Goal: Transaction & Acquisition: Purchase product/service

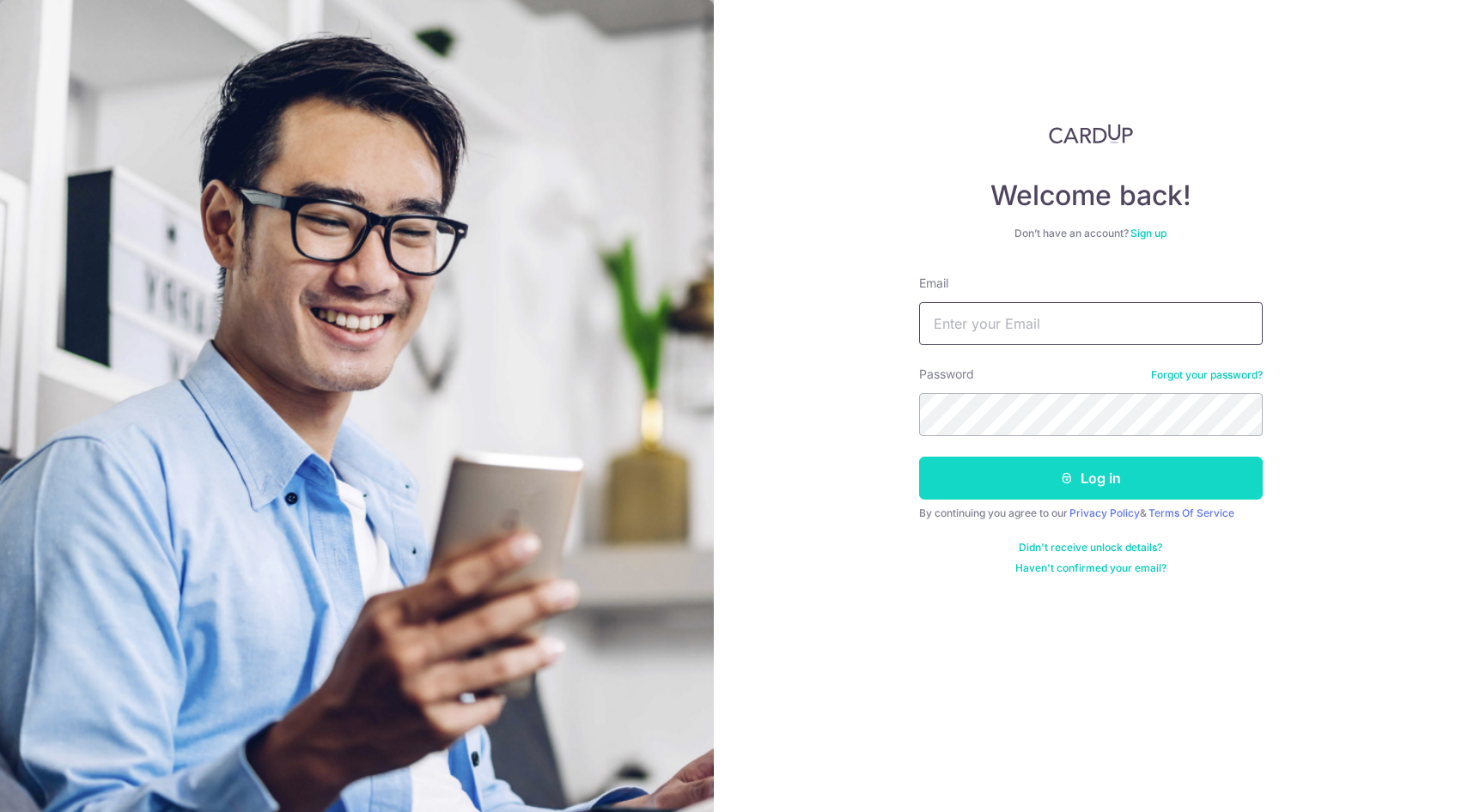
type input "[EMAIL_ADDRESS][DOMAIN_NAME]"
click at [953, 482] on button "Log in" at bounding box center [1090, 478] width 343 height 43
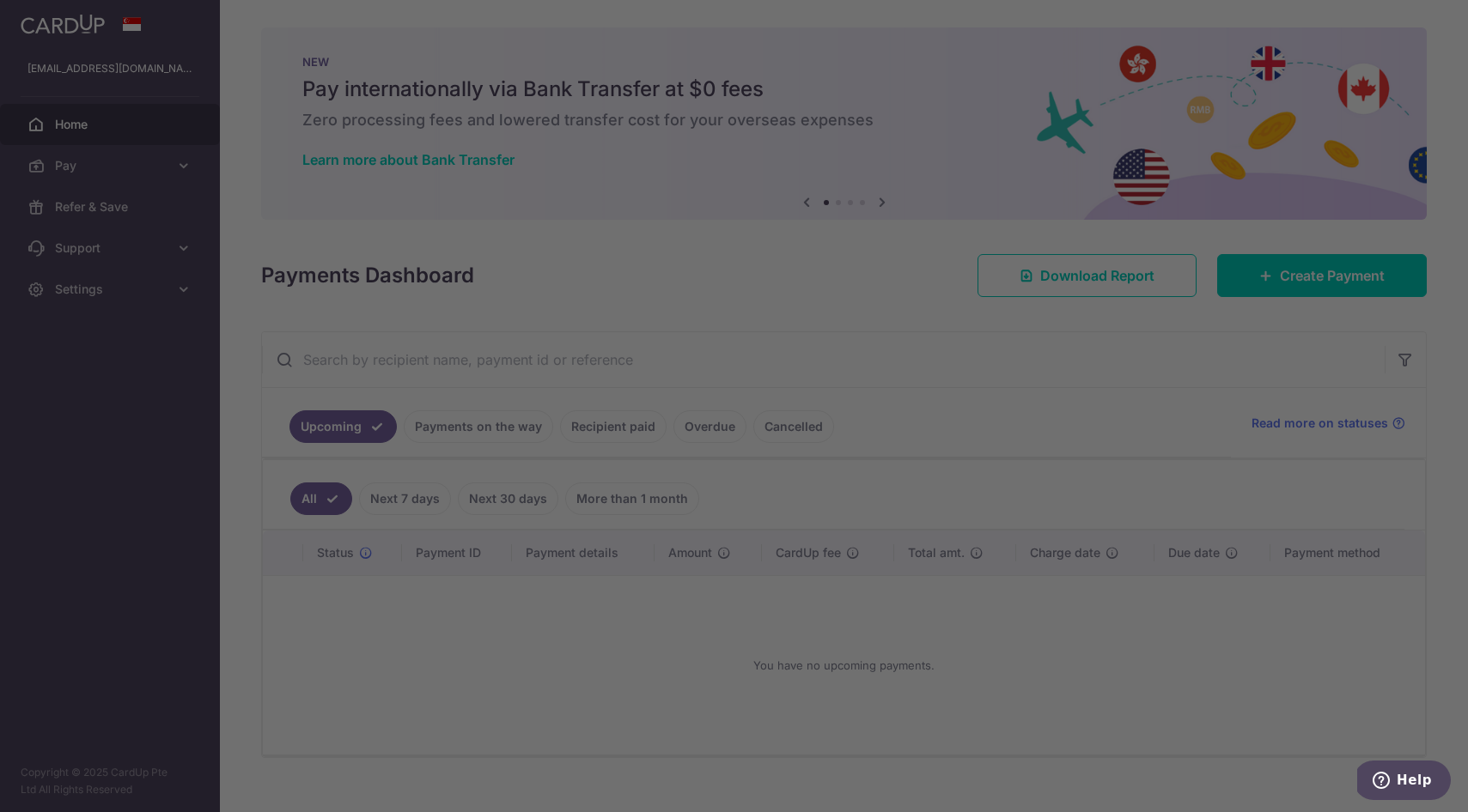
click at [122, 214] on div at bounding box center [741, 410] width 1482 height 820
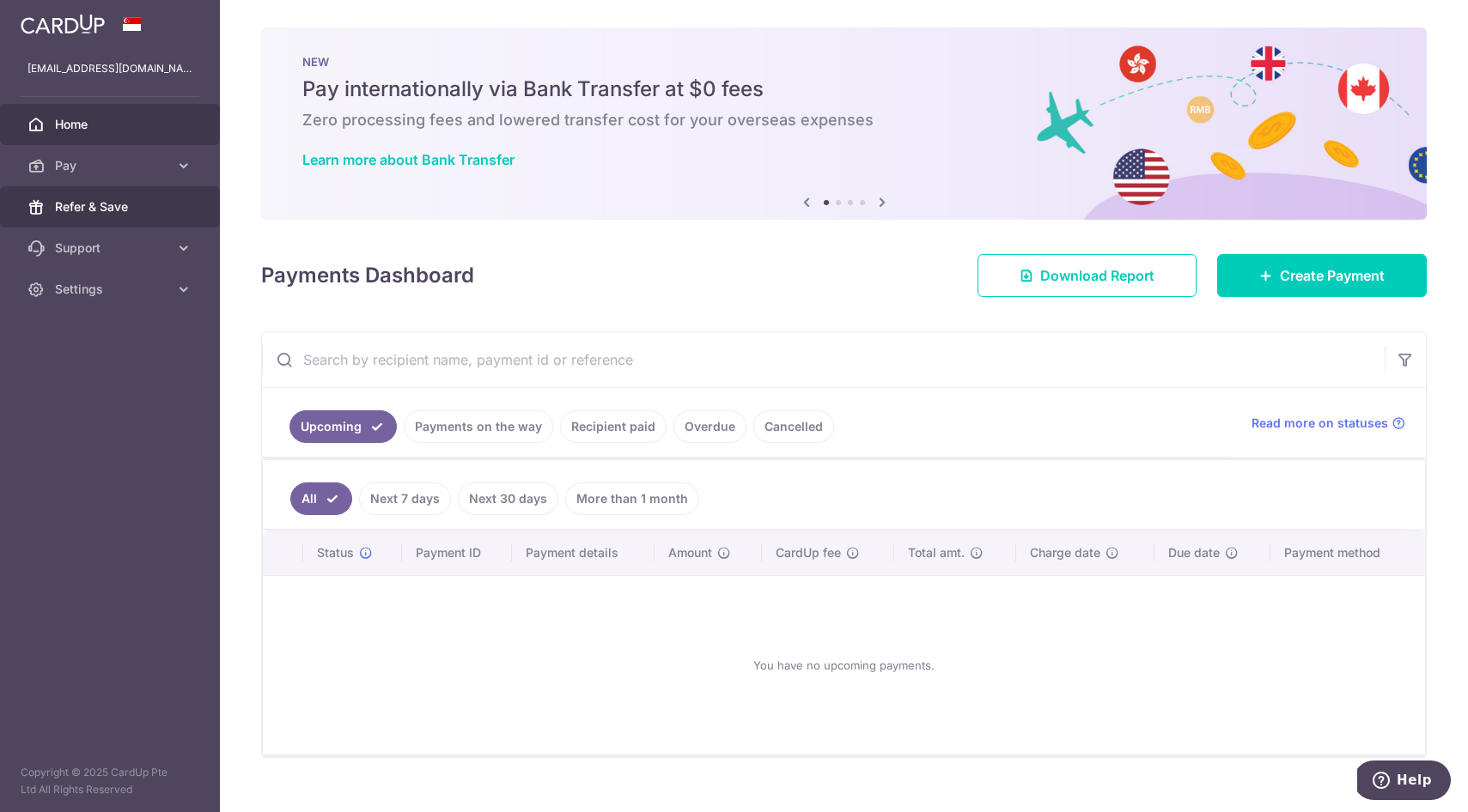
click at [112, 207] on span "Refer & Save" at bounding box center [111, 206] width 113 height 17
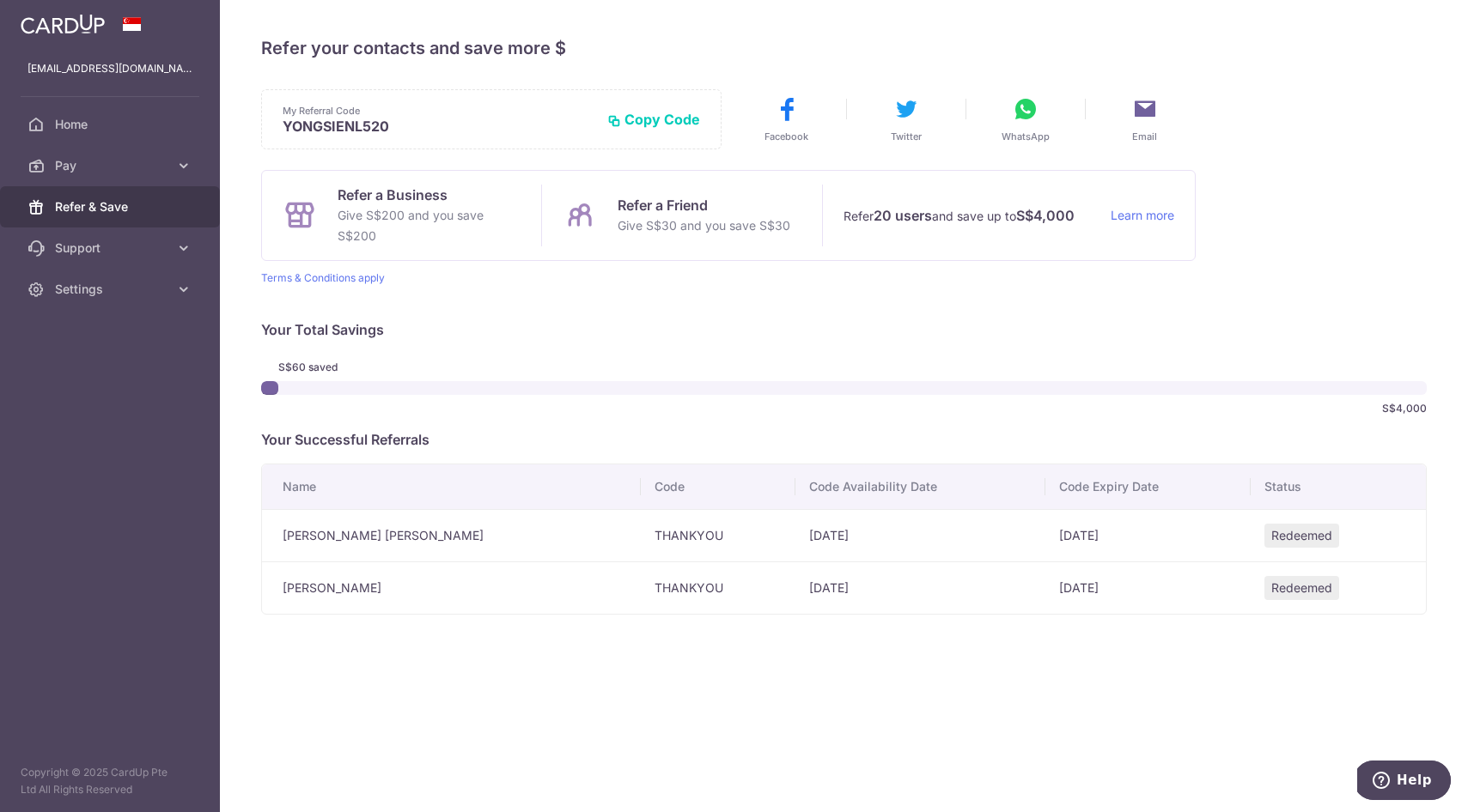
click at [654, 125] on button "Copy Code" at bounding box center [654, 119] width 92 height 17
click at [1027, 118] on icon at bounding box center [1025, 109] width 27 height 27
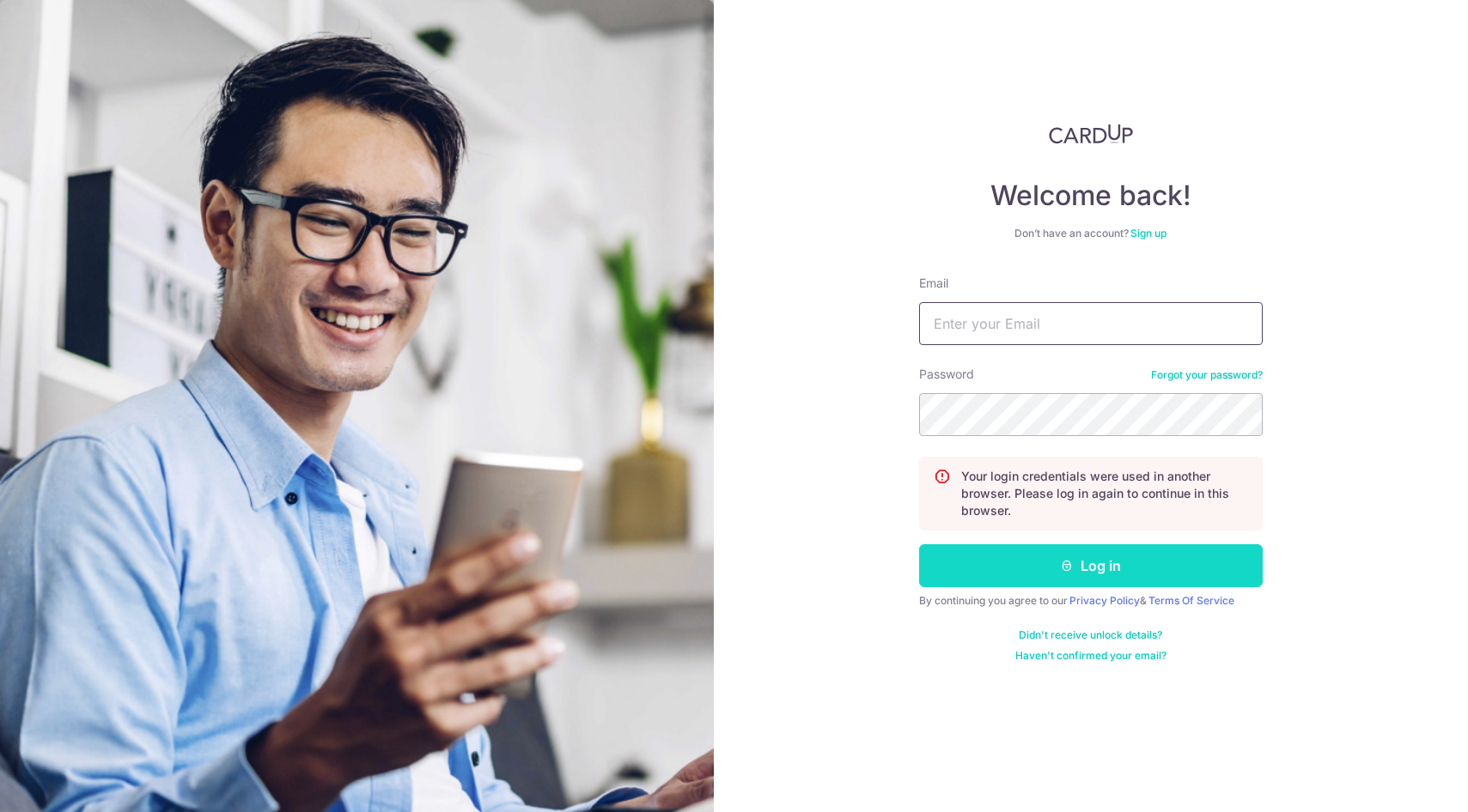
type input "[EMAIL_ADDRESS][DOMAIN_NAME]"
click at [1008, 581] on button "Log in" at bounding box center [1090, 565] width 343 height 43
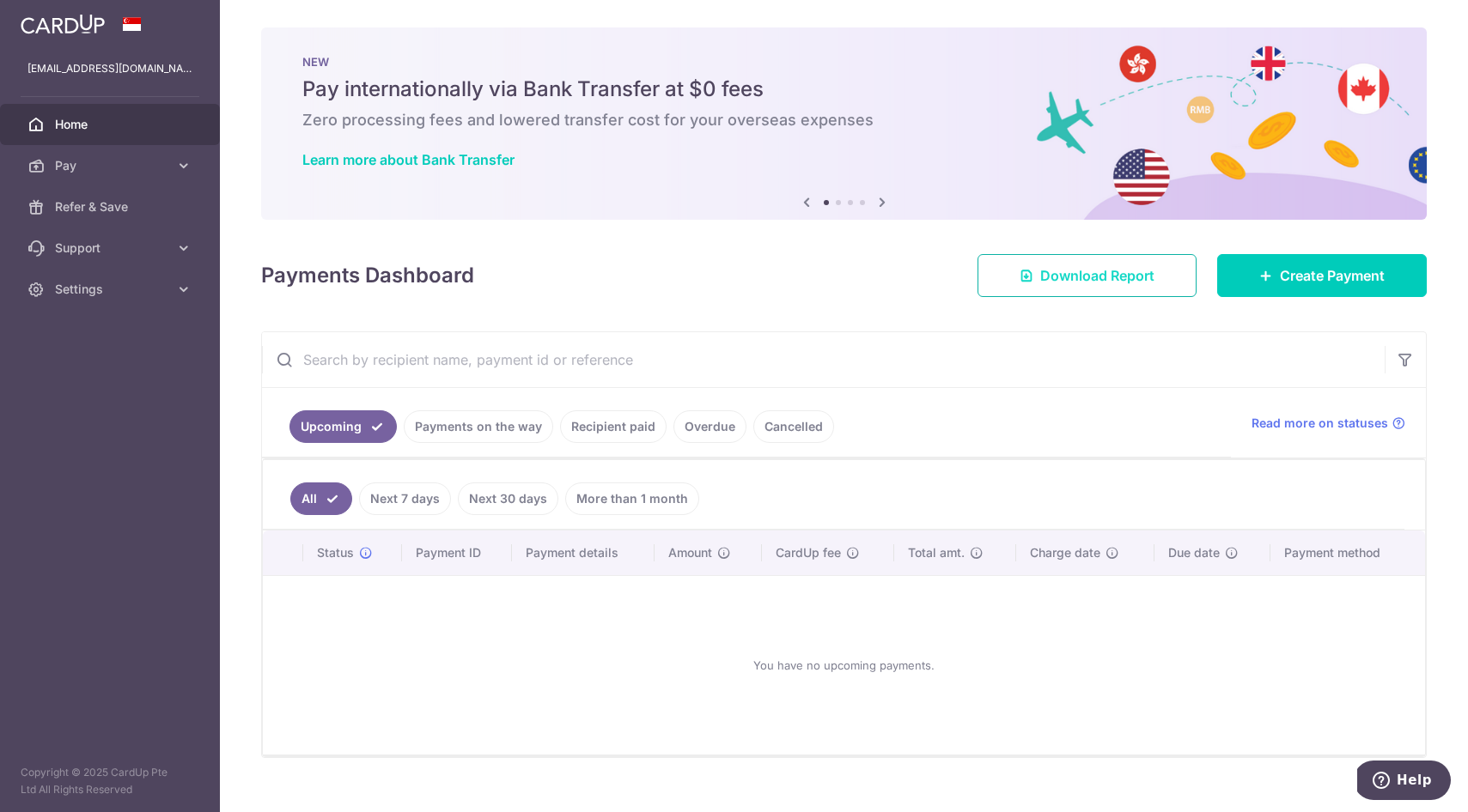
click at [1080, 288] on link "Download Report" at bounding box center [1087, 275] width 219 height 43
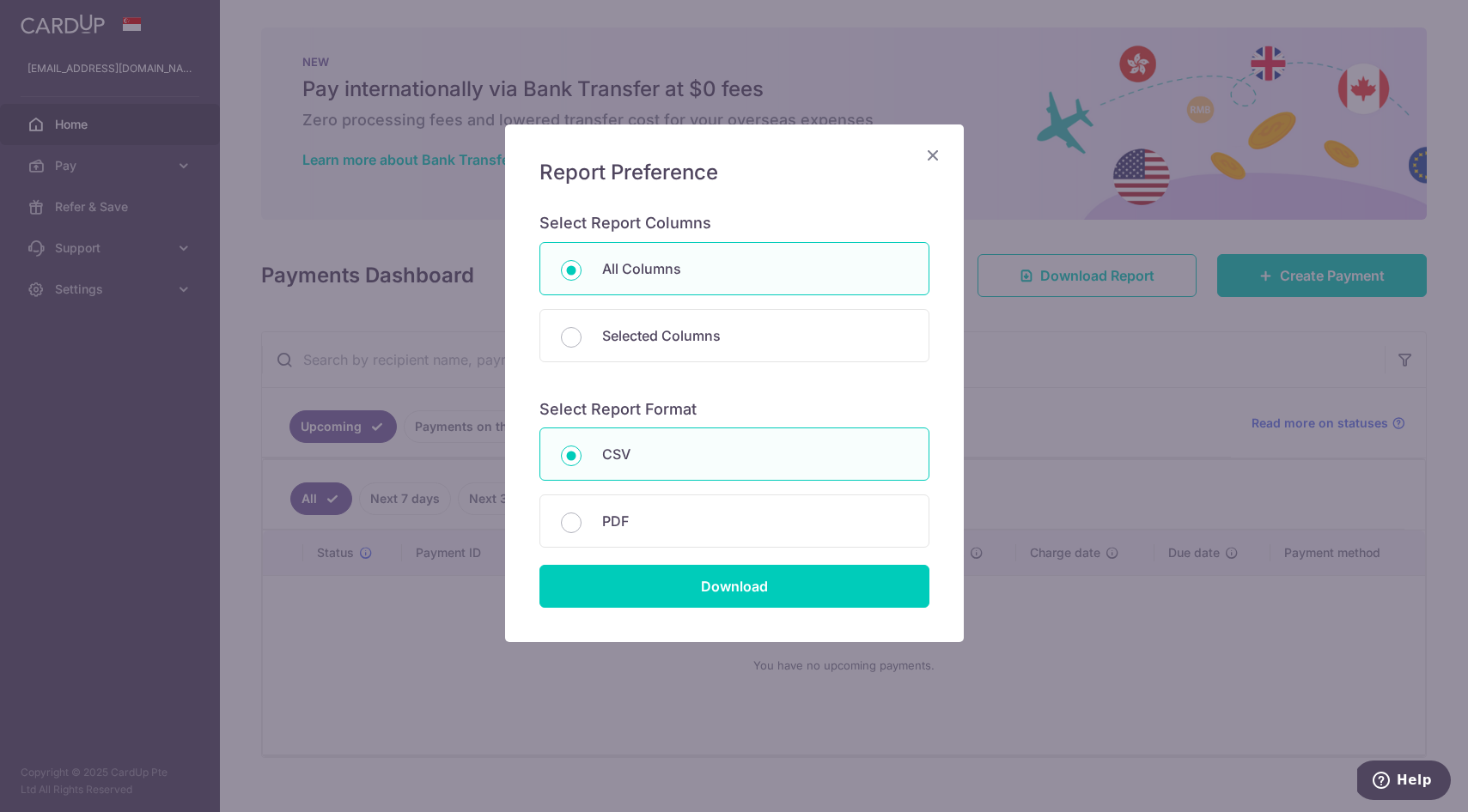
click at [933, 156] on icon "Close" at bounding box center [933, 155] width 21 height 22
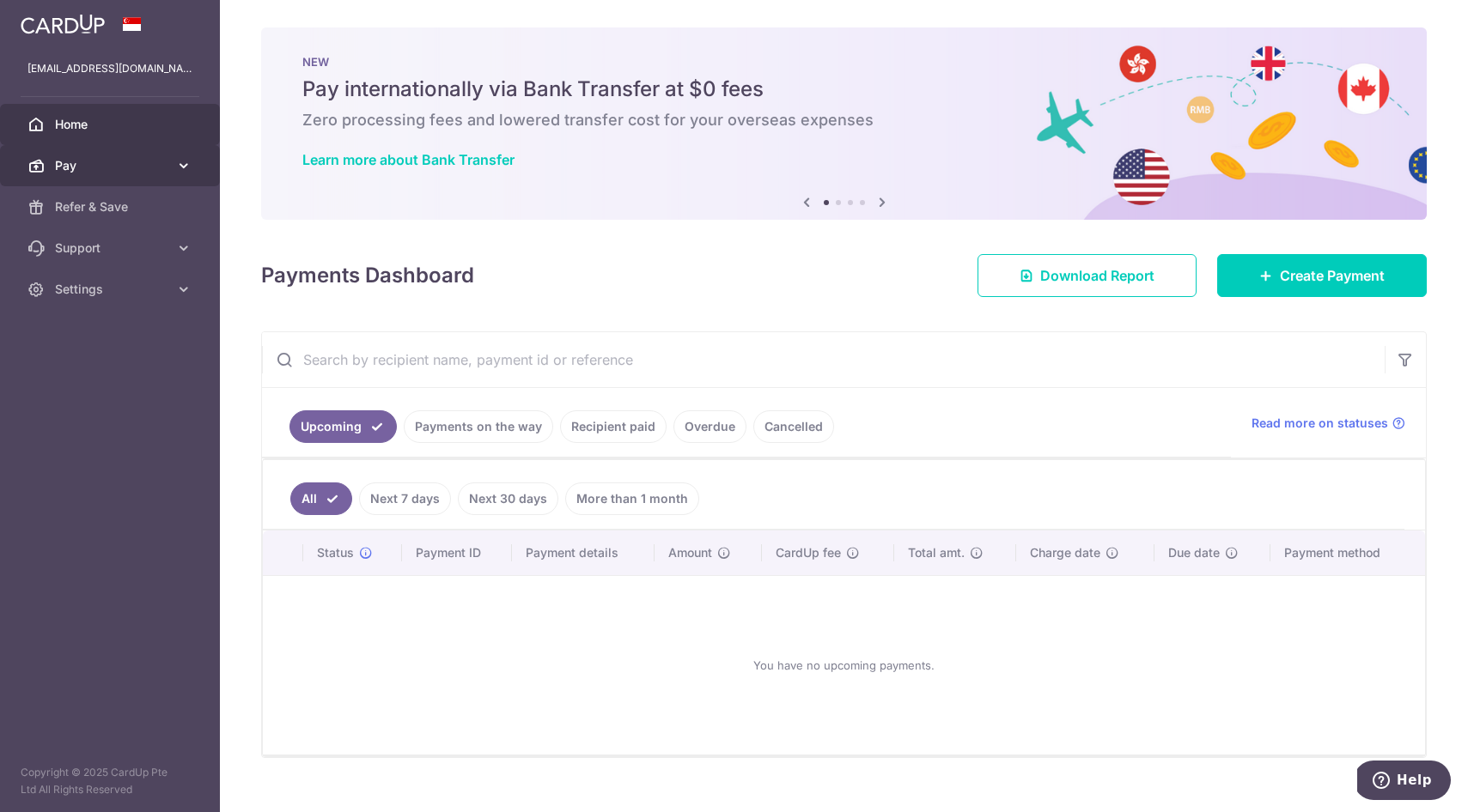
click at [155, 161] on span "Pay" at bounding box center [111, 166] width 113 height 17
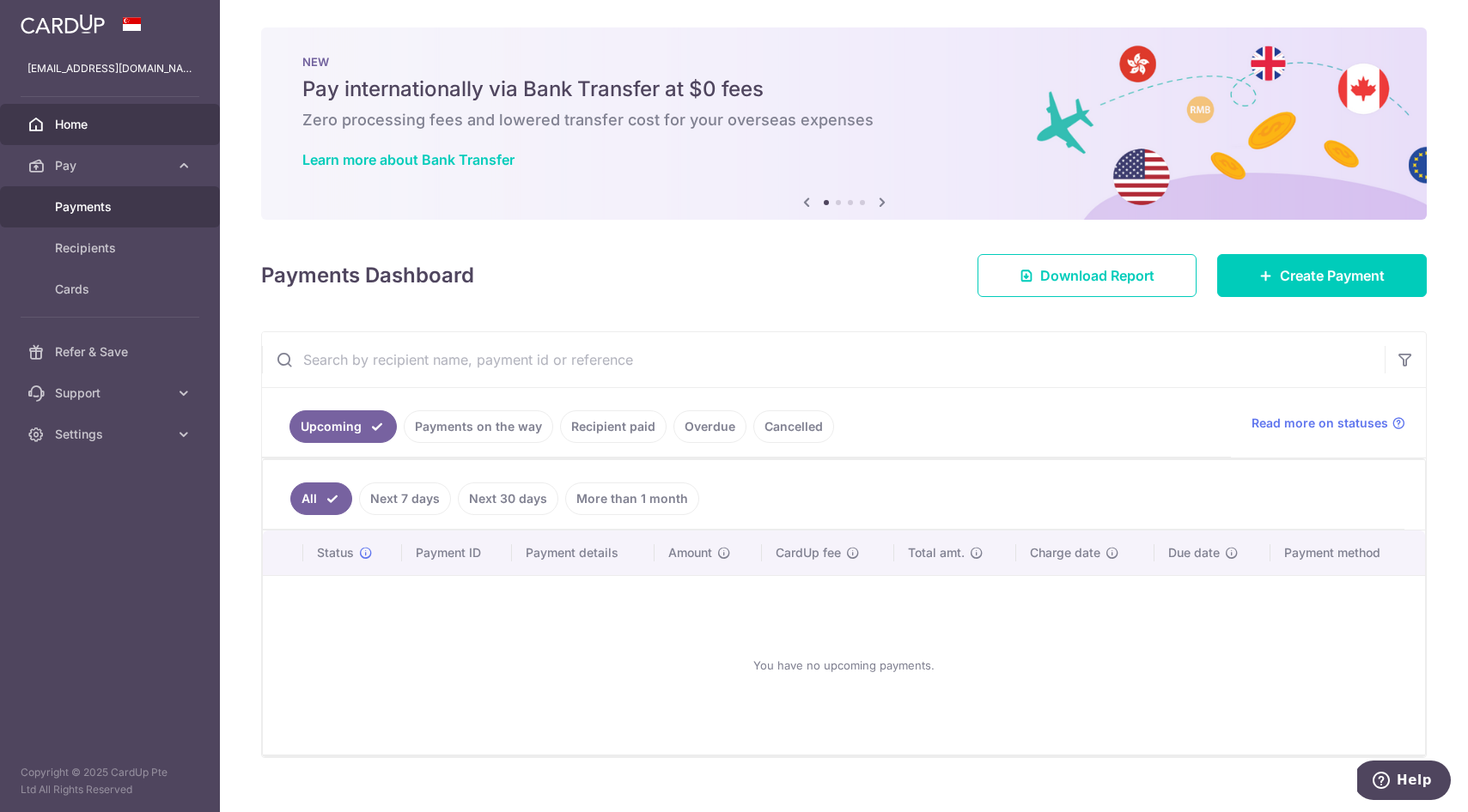
click at [108, 208] on span "Payments" at bounding box center [111, 206] width 113 height 17
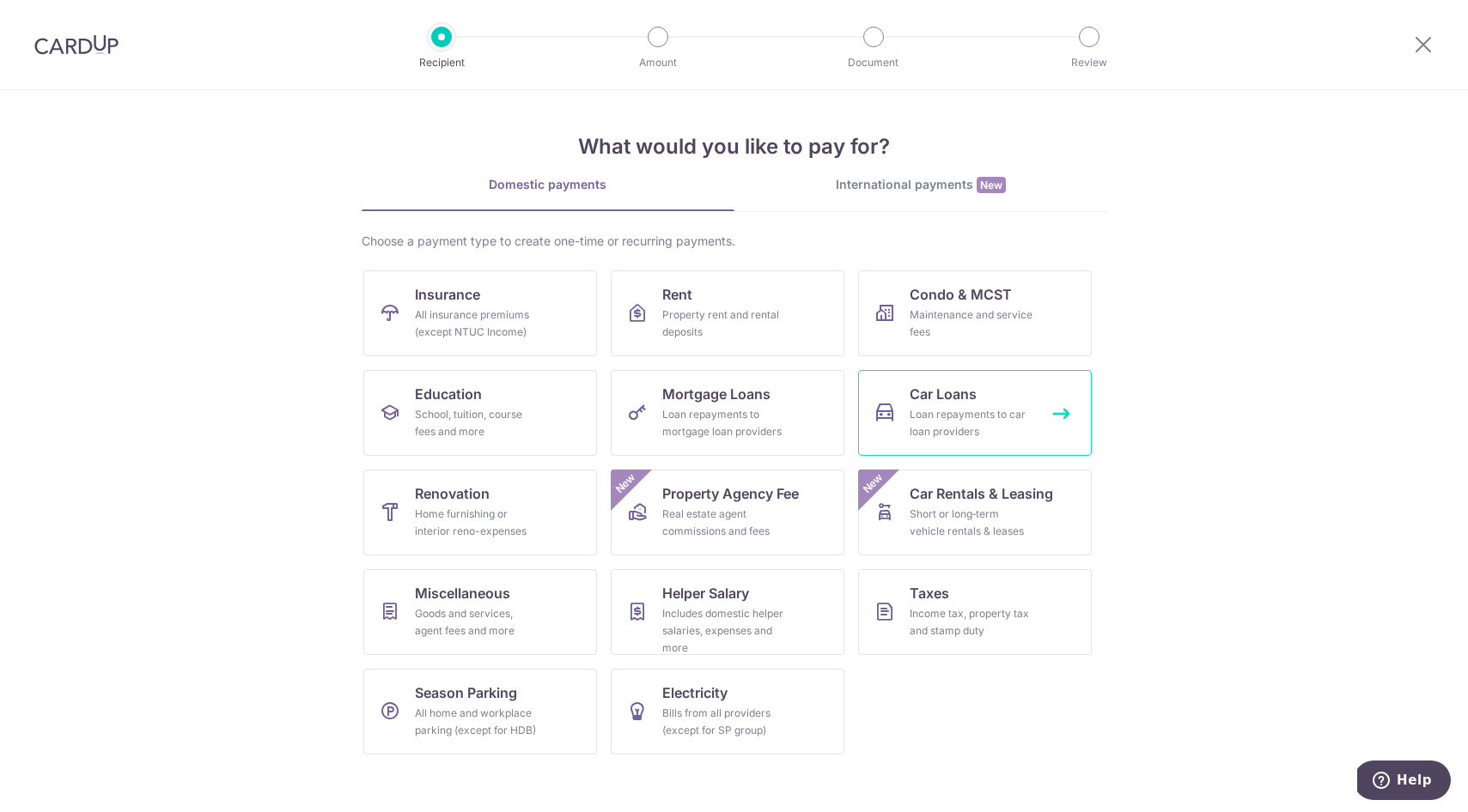
click at [911, 395] on span "Car Loans" at bounding box center [943, 394] width 67 height 21
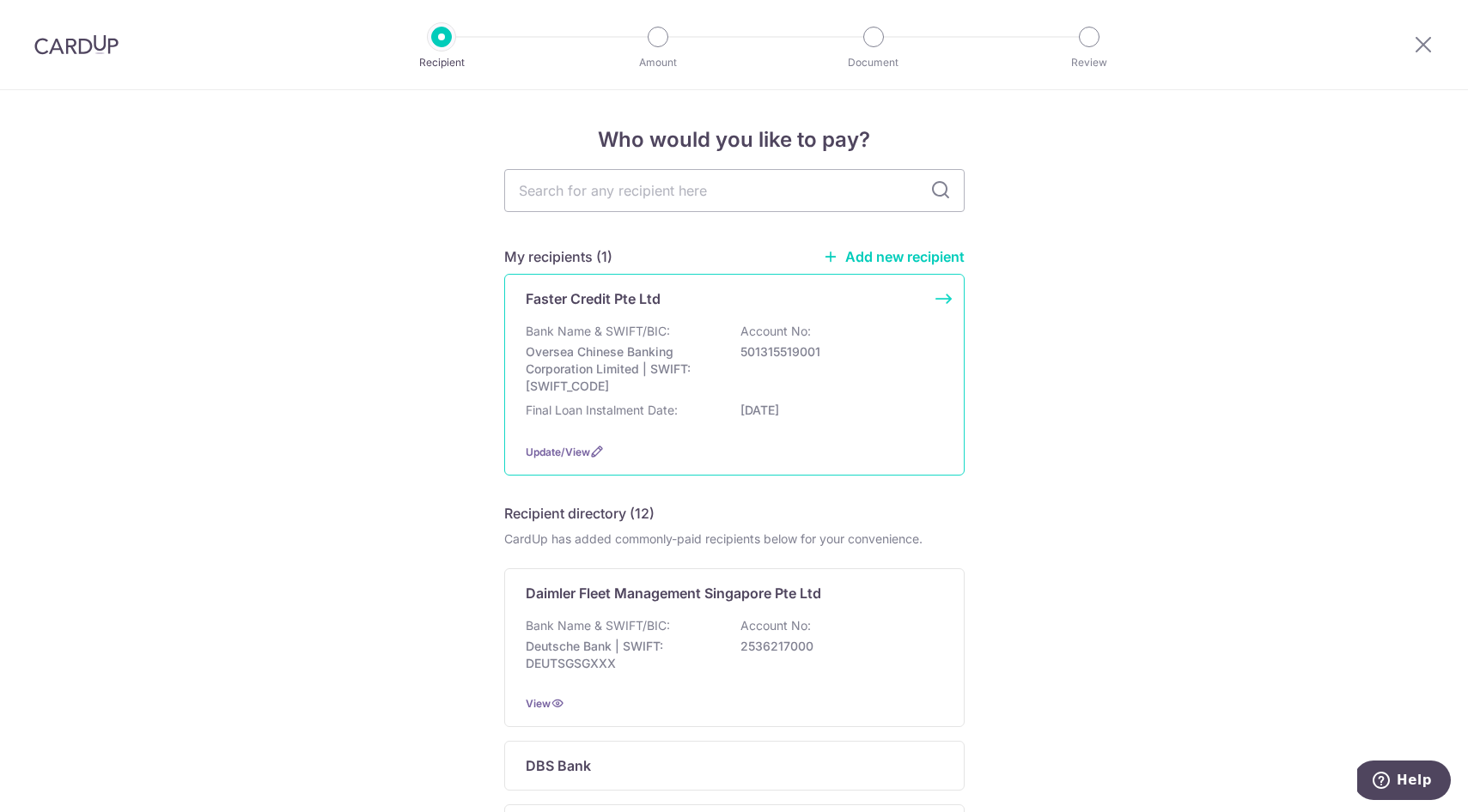
click at [913, 320] on div "Faster Credit Pte Ltd Bank Name & SWIFT/BIC: Oversea Chinese Banking Corporatio…" at bounding box center [734, 375] width 460 height 202
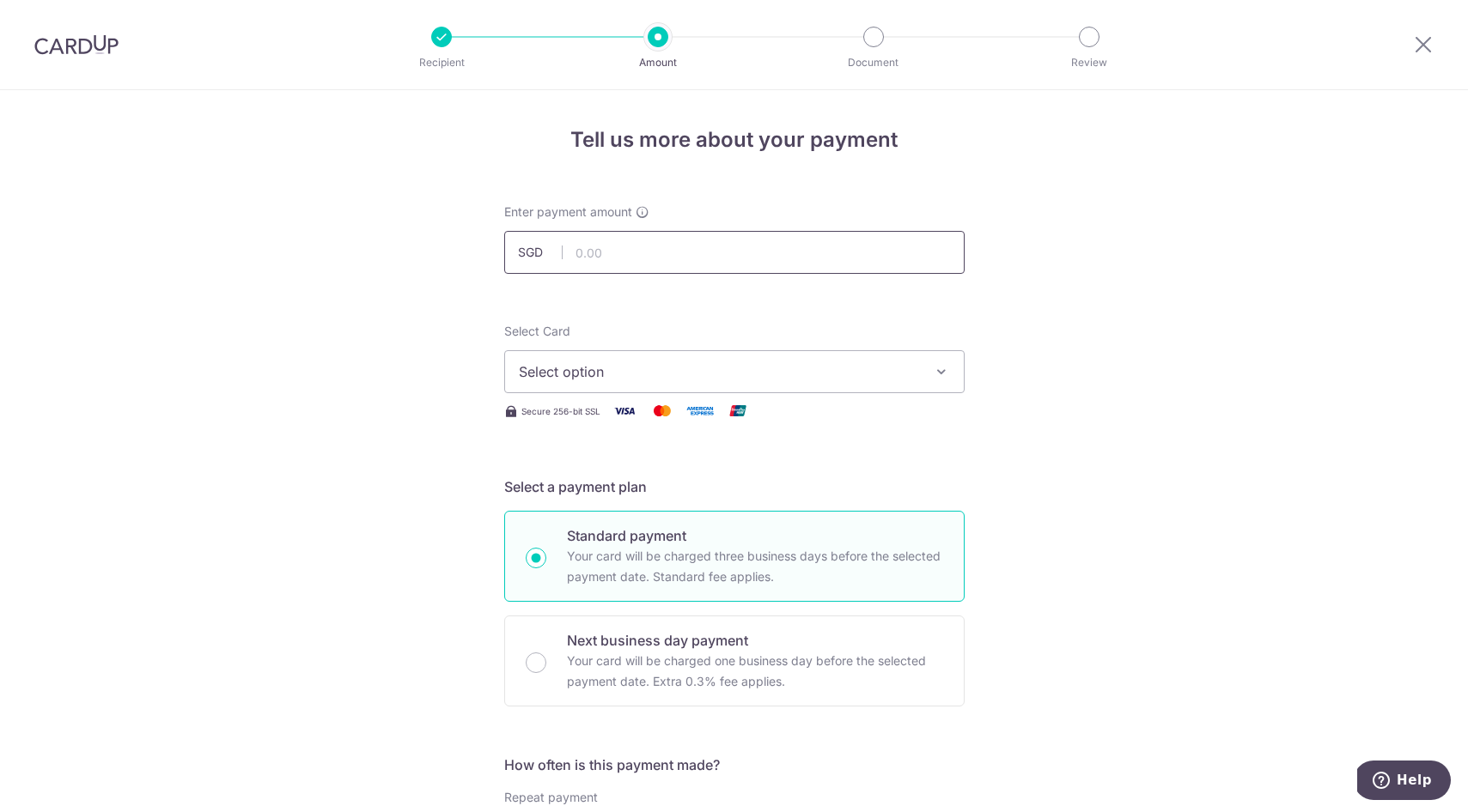
click at [781, 253] on input "text" at bounding box center [734, 252] width 460 height 43
type input "1,675.00"
click at [759, 378] on span "Select option" at bounding box center [719, 371] width 400 height 21
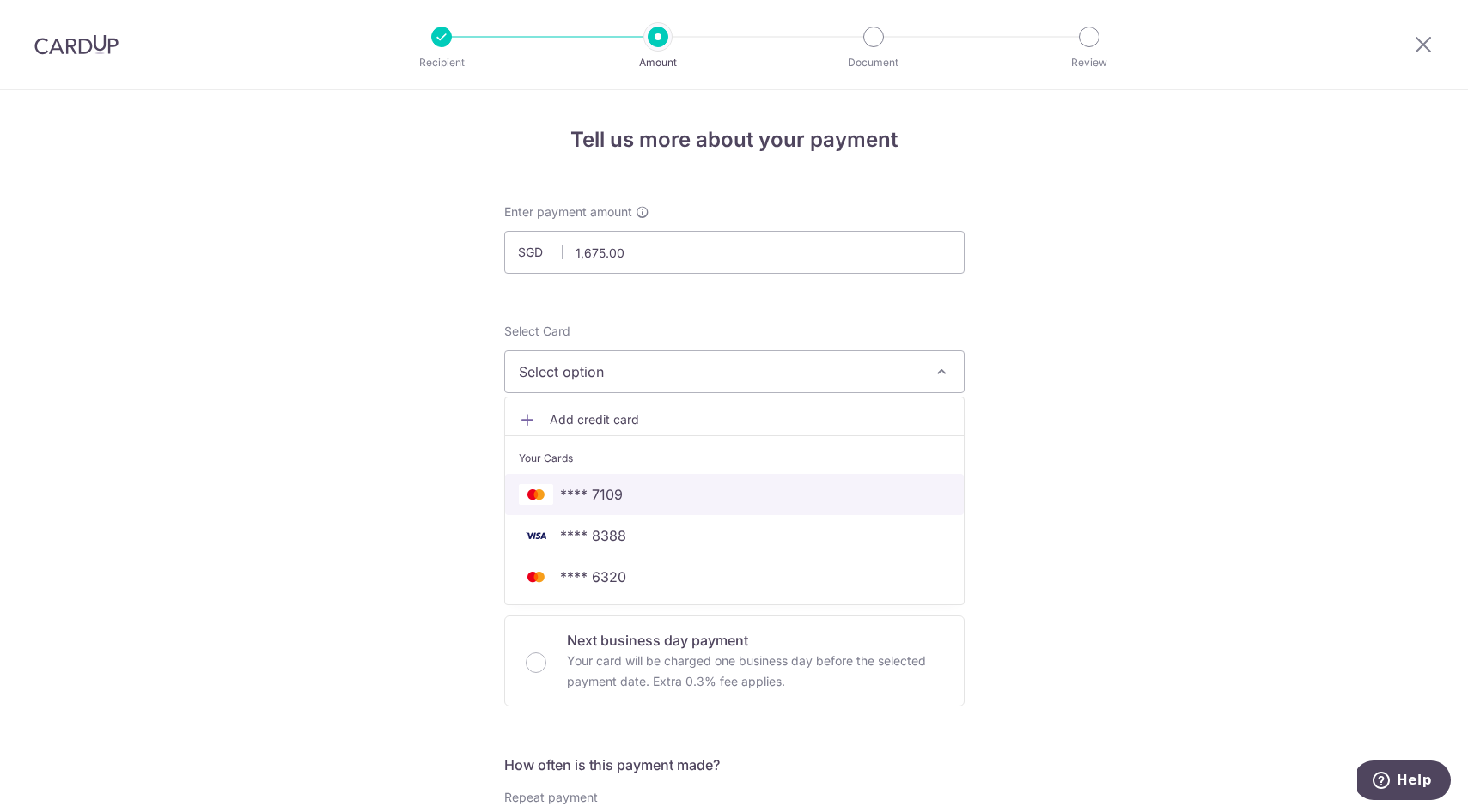
click at [626, 499] on span "**** 7109" at bounding box center [734, 494] width 431 height 21
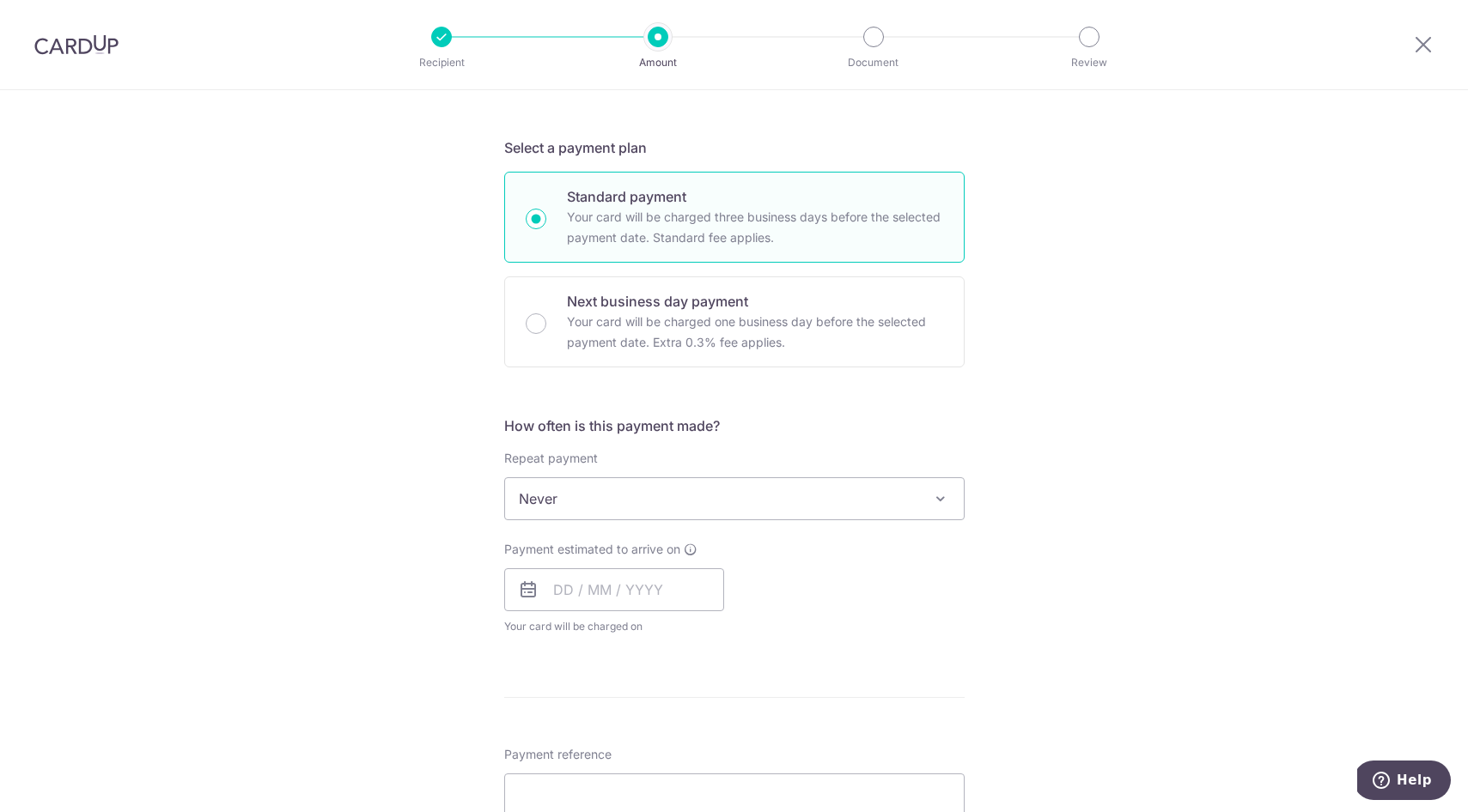
scroll to position [349, 0]
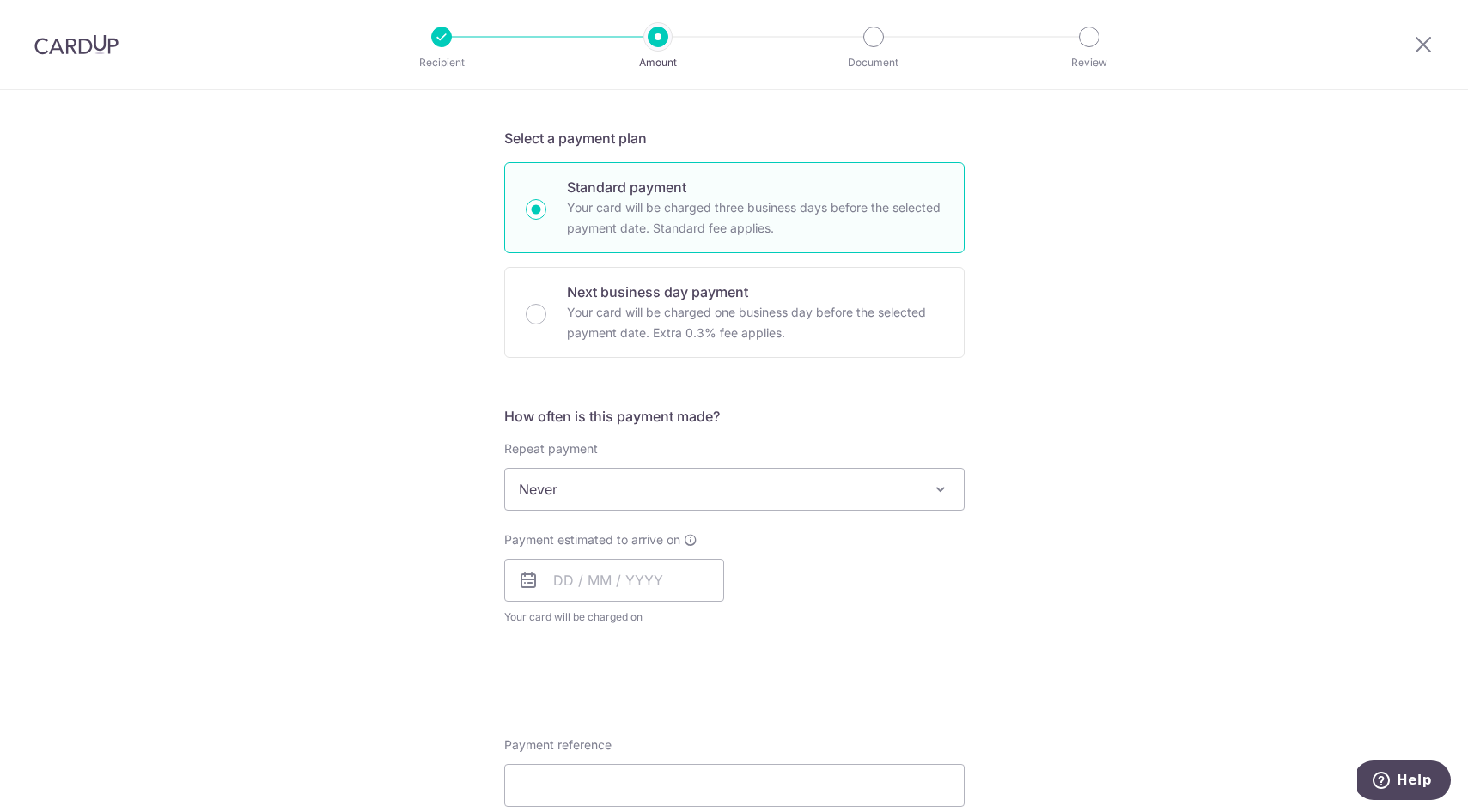
click at [744, 492] on span "Never" at bounding box center [734, 490] width 459 height 42
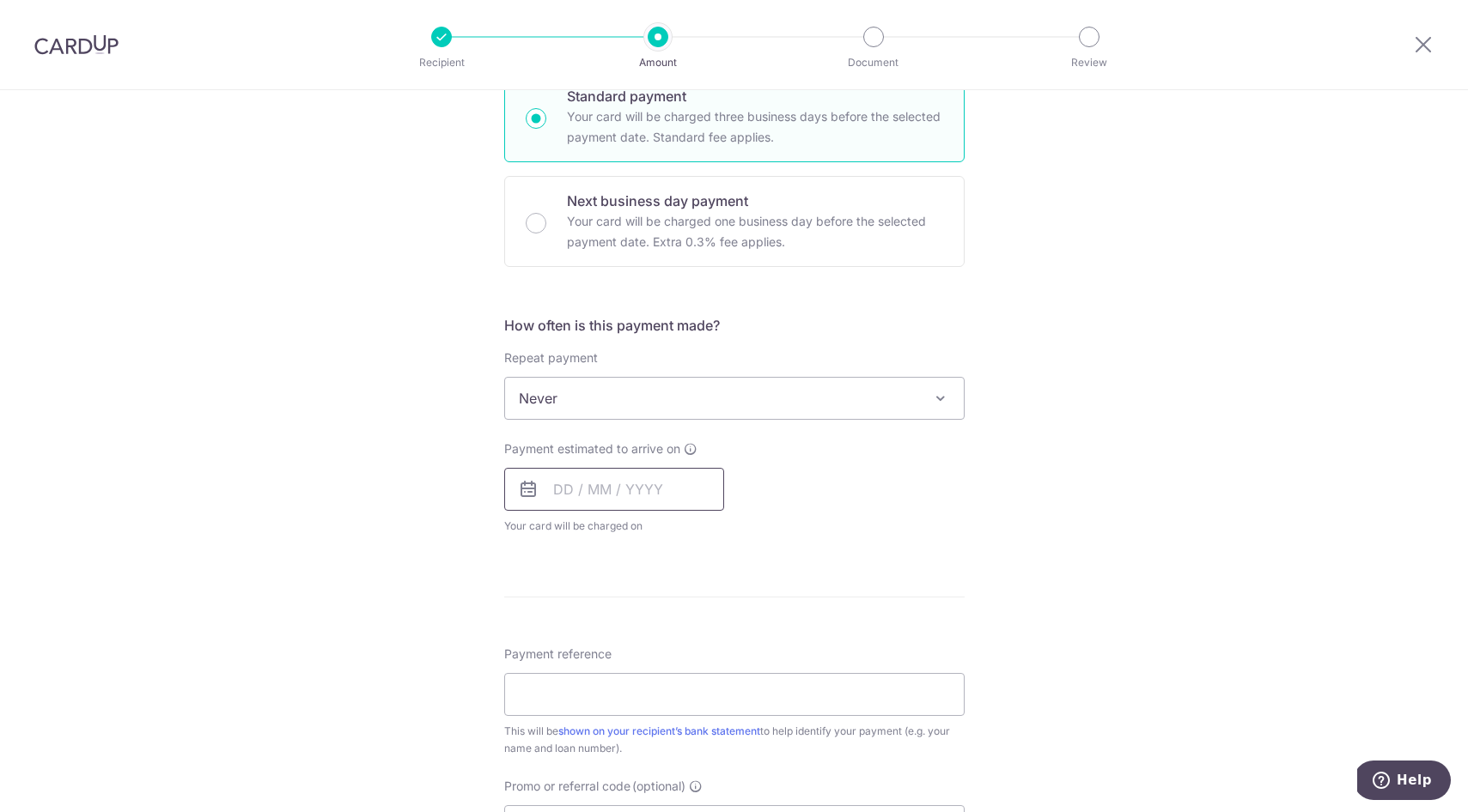
scroll to position [443, 0]
click at [657, 473] on input "text" at bounding box center [614, 485] width 220 height 43
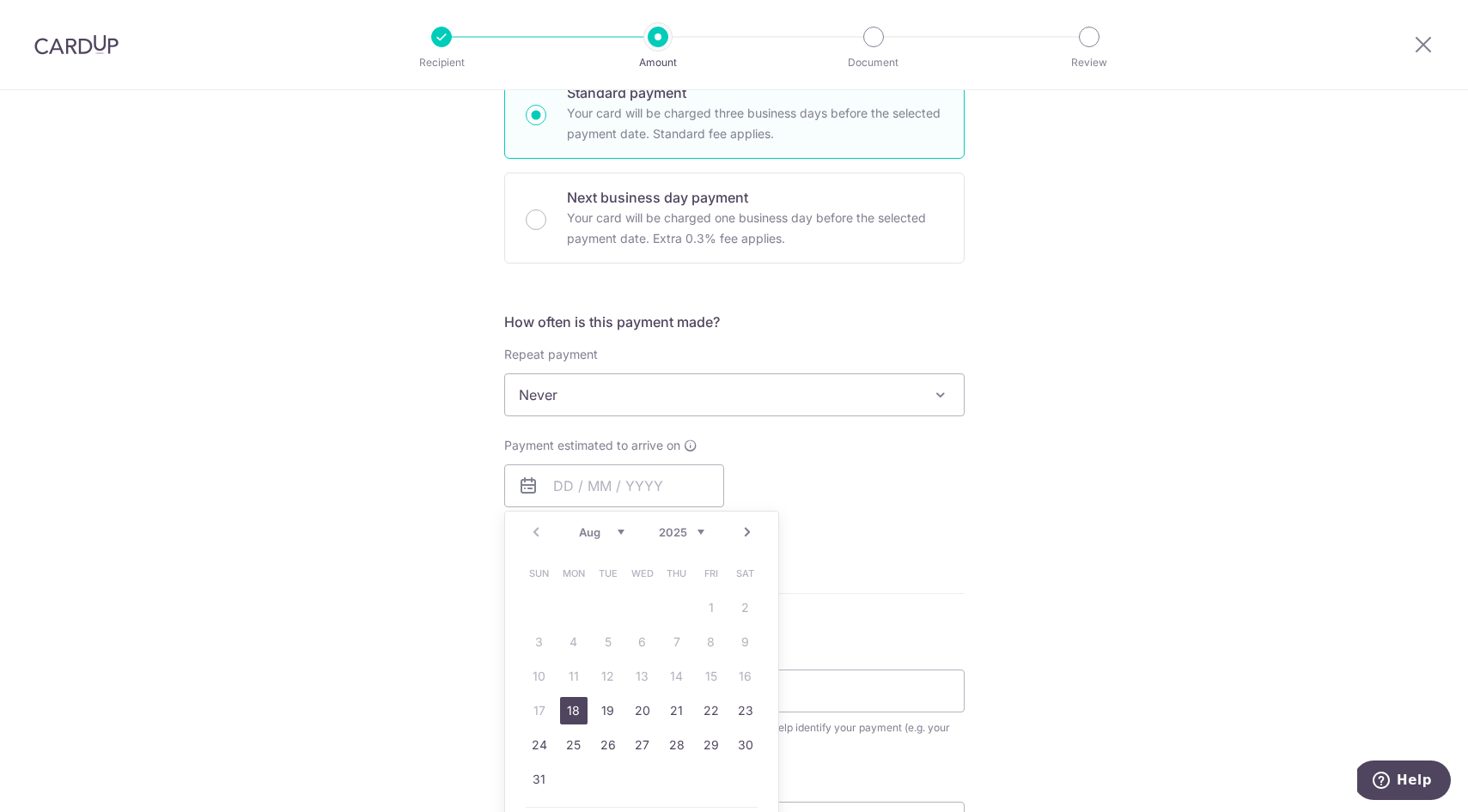
click at [809, 449] on div "Payment estimated to arrive on Prev Next Aug Sep Oct Nov Dec 2025 2026 2027 202…" at bounding box center [734, 484] width 481 height 94
click at [550, 494] on input "text" at bounding box center [614, 485] width 220 height 43
click at [573, 716] on link "18" at bounding box center [573, 711] width 27 height 27
type input "18/08/2025"
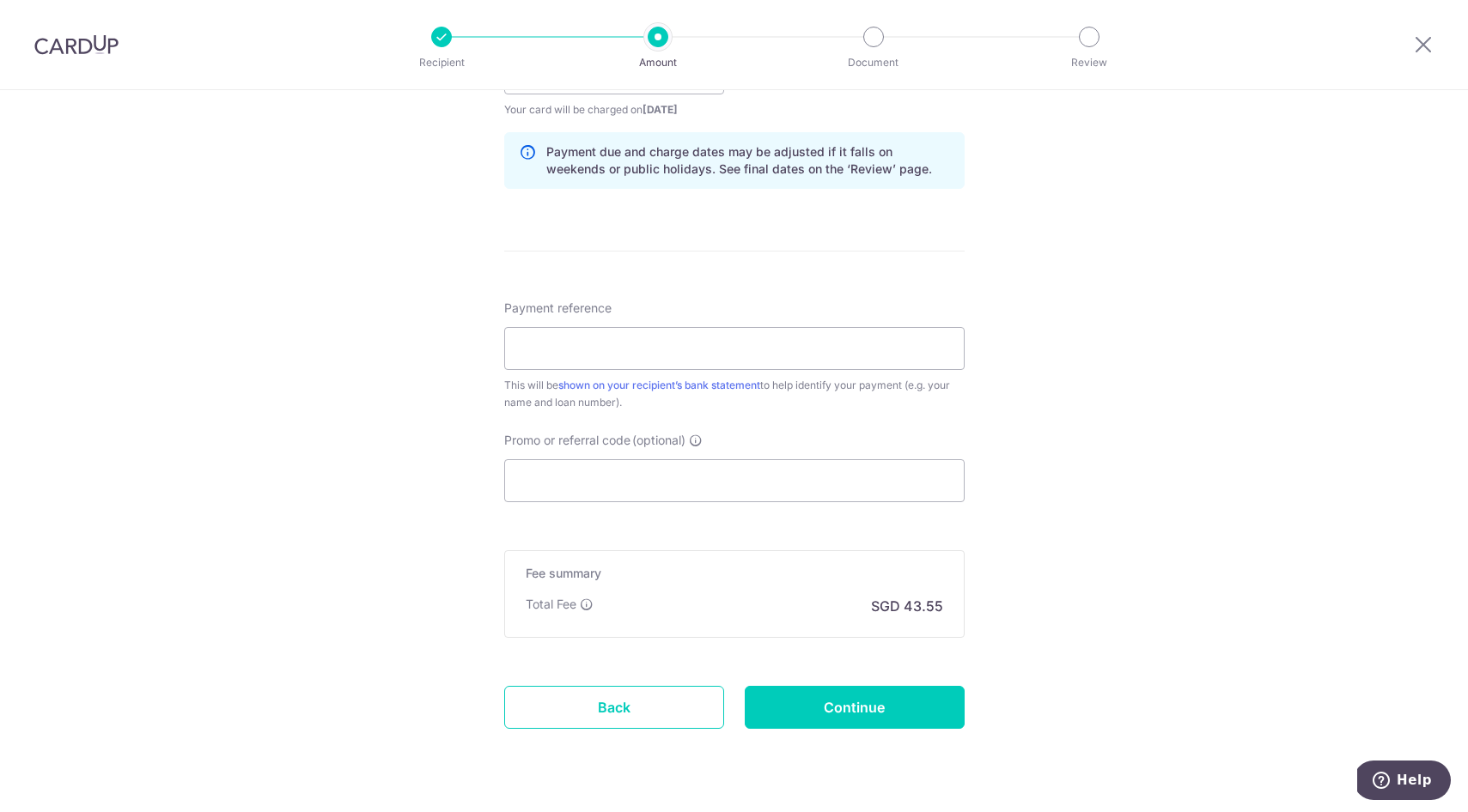
scroll to position [858, 0]
click at [668, 480] on input "Promo or referral code (optional)" at bounding box center [734, 479] width 460 height 43
click at [805, 708] on input "Continue" at bounding box center [854, 705] width 220 height 43
type input "Create Schedule"
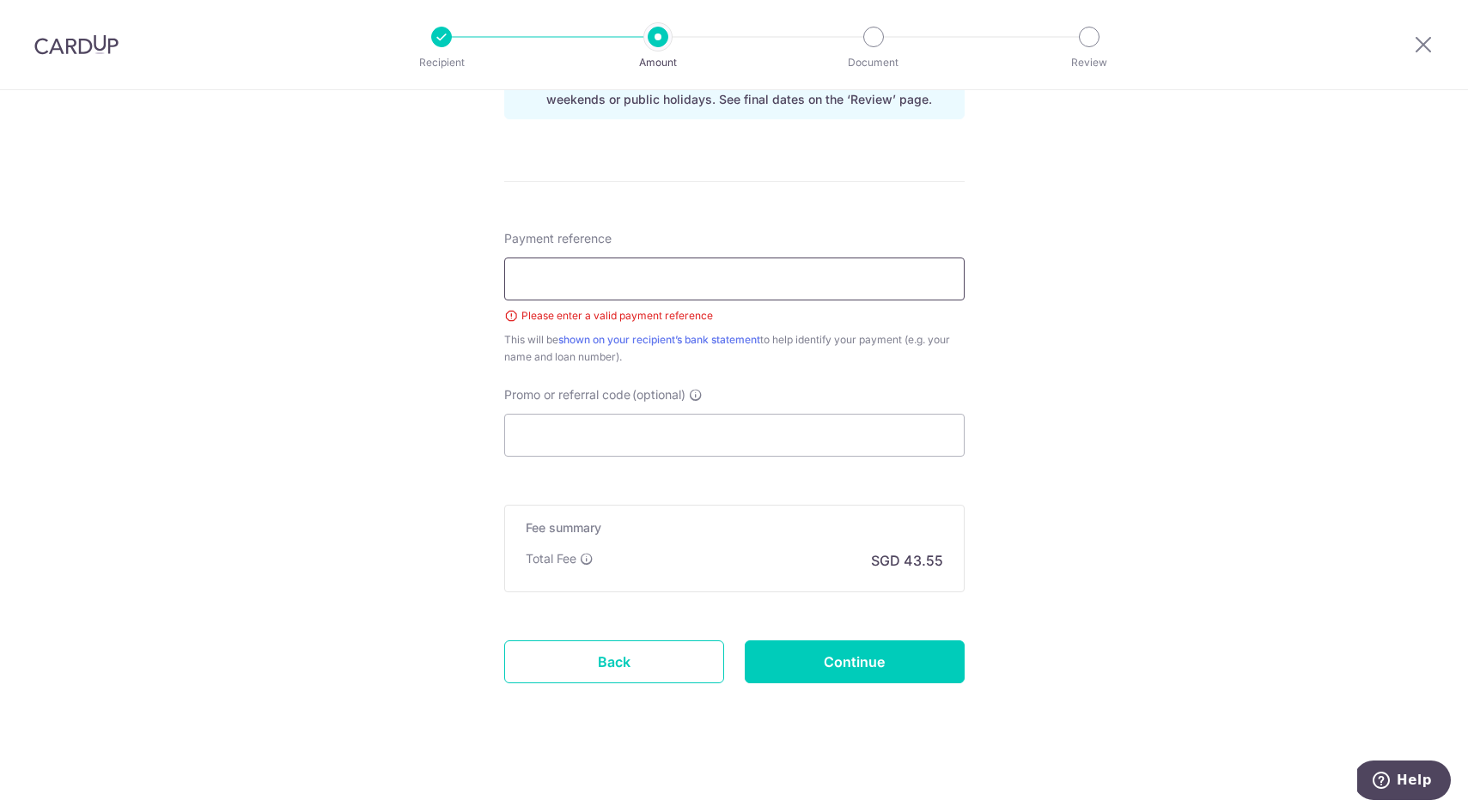
click at [679, 282] on input "Payment reference" at bounding box center [734, 279] width 460 height 43
type input "sc"
click at [795, 656] on input "Continue" at bounding box center [854, 662] width 220 height 43
type input "Create Schedule"
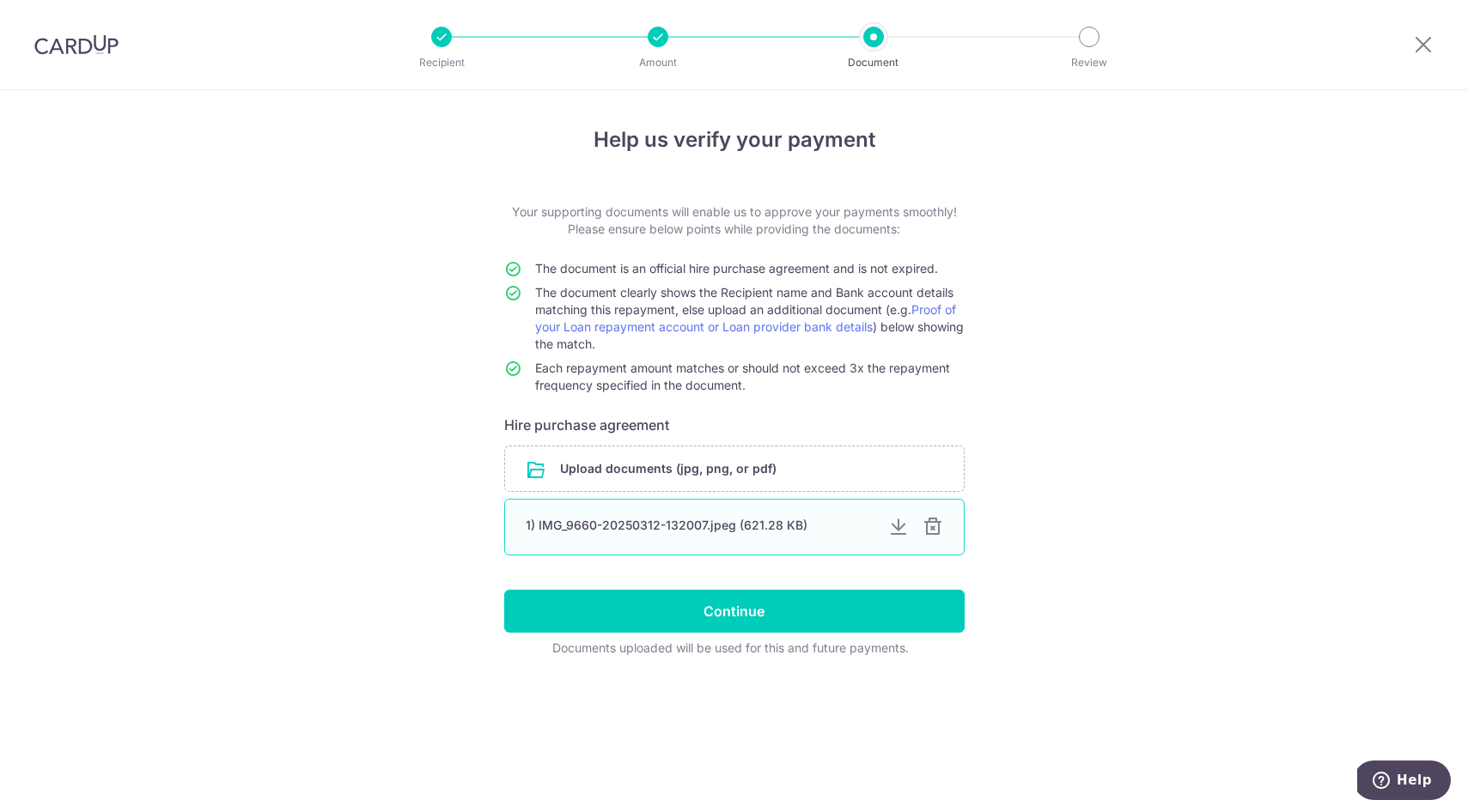
click at [740, 537] on div "1) IMG_9660-20250312-132007.jpeg (621.28 KB)" at bounding box center [734, 527] width 460 height 57
click at [650, 528] on div "1) IMG_9660-20250312-132007.jpeg (621.28 KB)" at bounding box center [699, 525] width 349 height 17
click at [639, 532] on div "1) IMG_9660-20250312-132007.jpeg (621.28 KB)" at bounding box center [699, 525] width 349 height 17
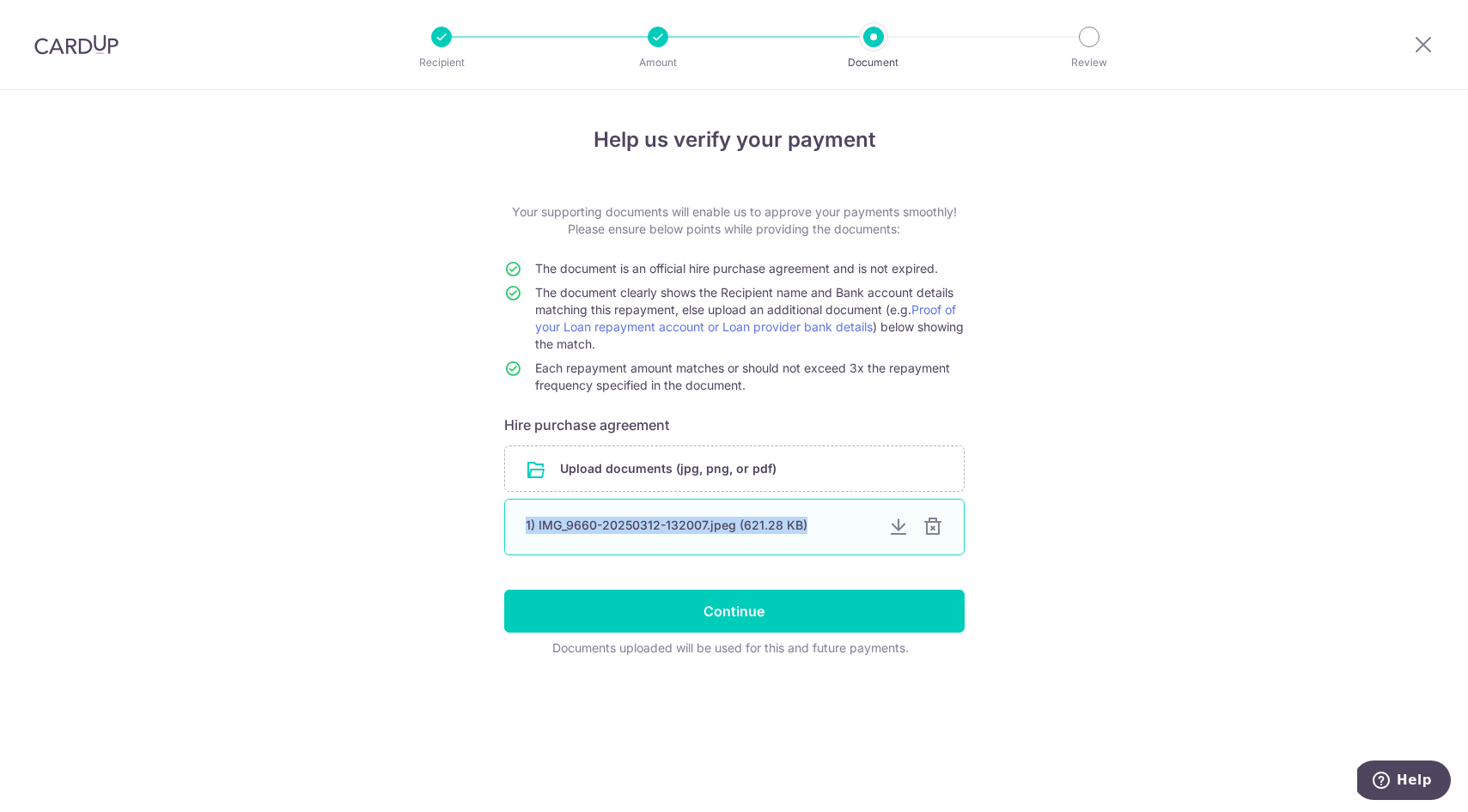
click at [639, 532] on div "1) IMG_9660-20250312-132007.jpeg (621.28 KB)" at bounding box center [699, 525] width 349 height 17
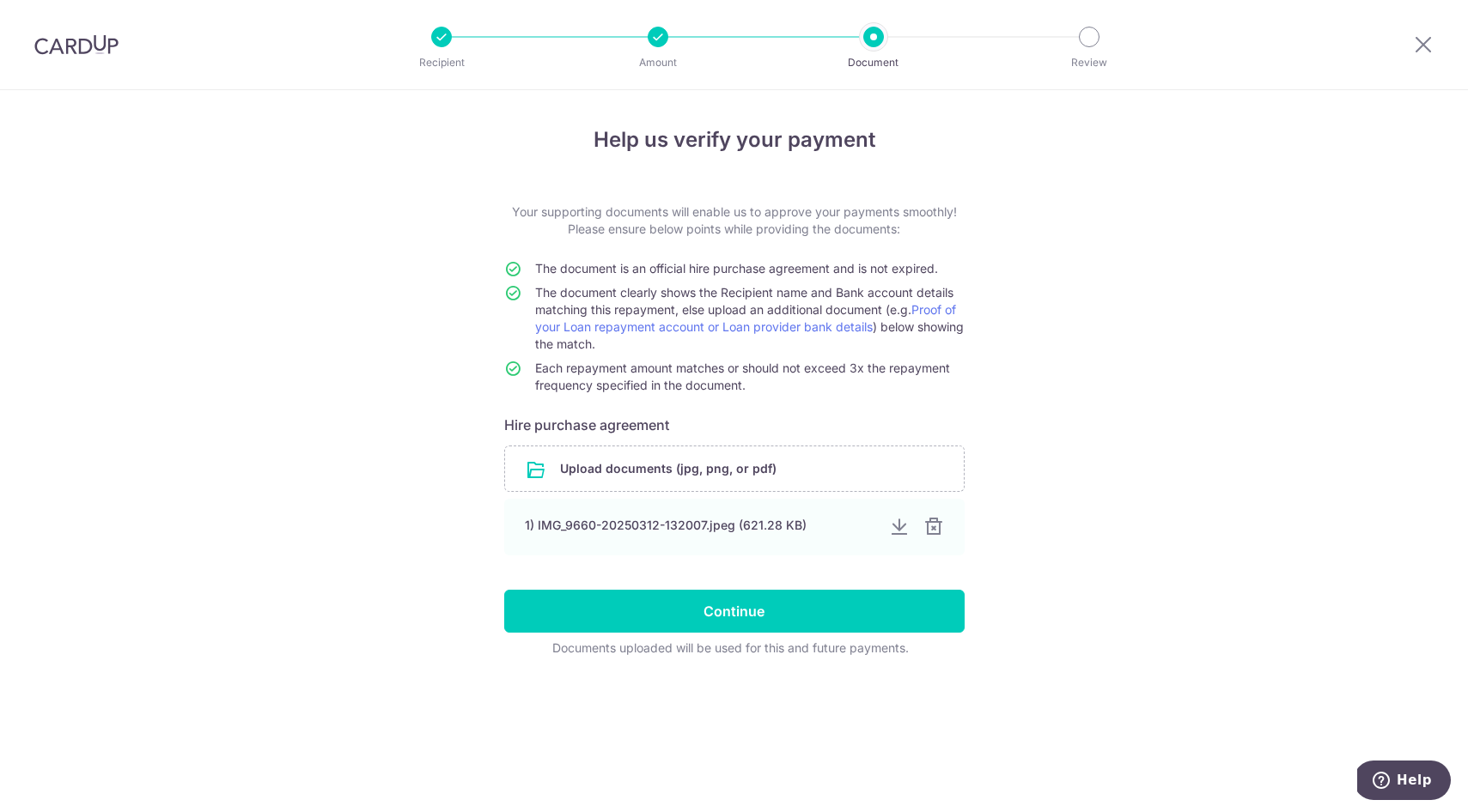
click at [611, 563] on form "Your supporting documents will enable us to approve your payments smoothly! Ple…" at bounding box center [734, 430] width 460 height 454
click at [96, 50] on img at bounding box center [76, 44] width 84 height 21
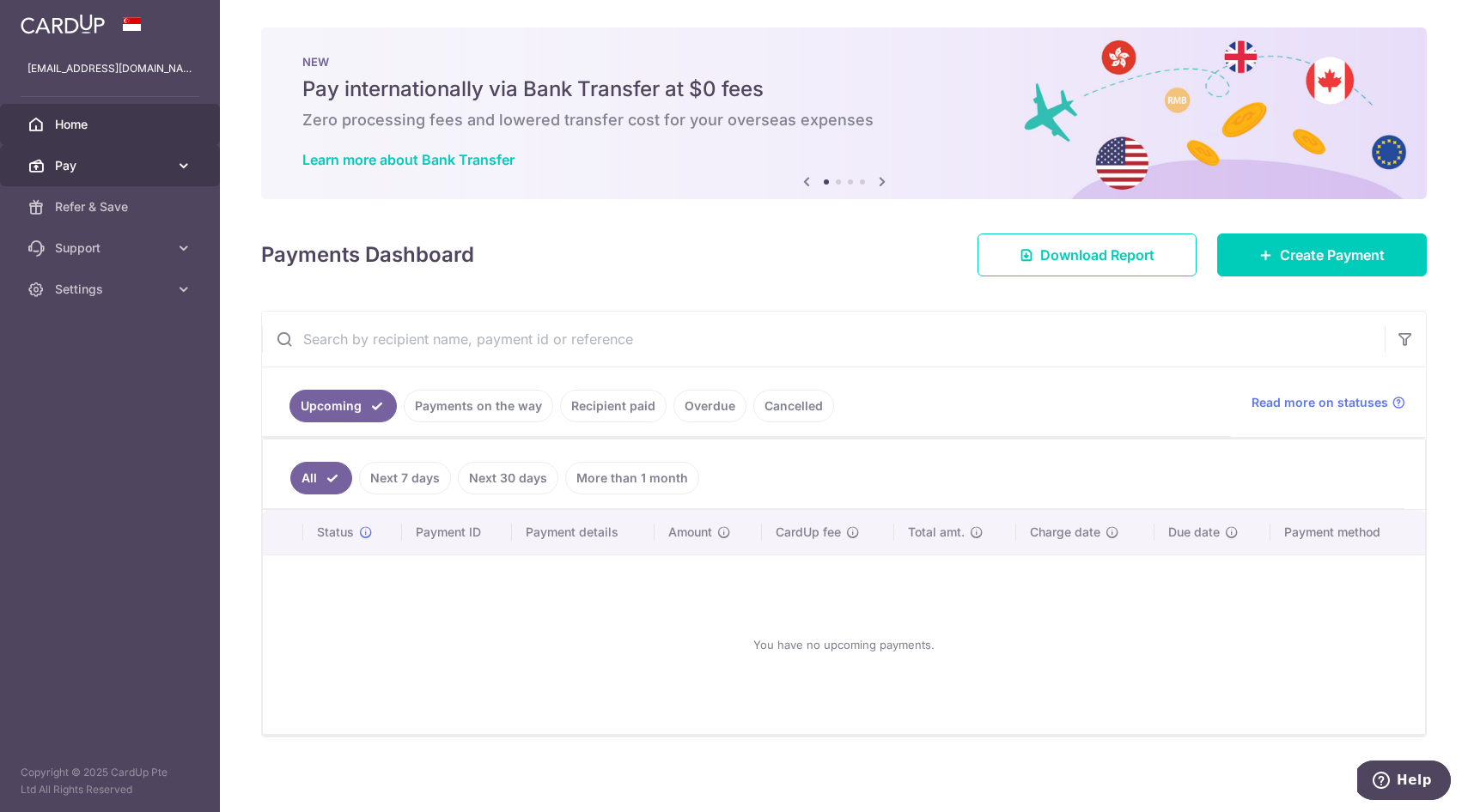
click at [76, 165] on span "Pay" at bounding box center [111, 166] width 113 height 17
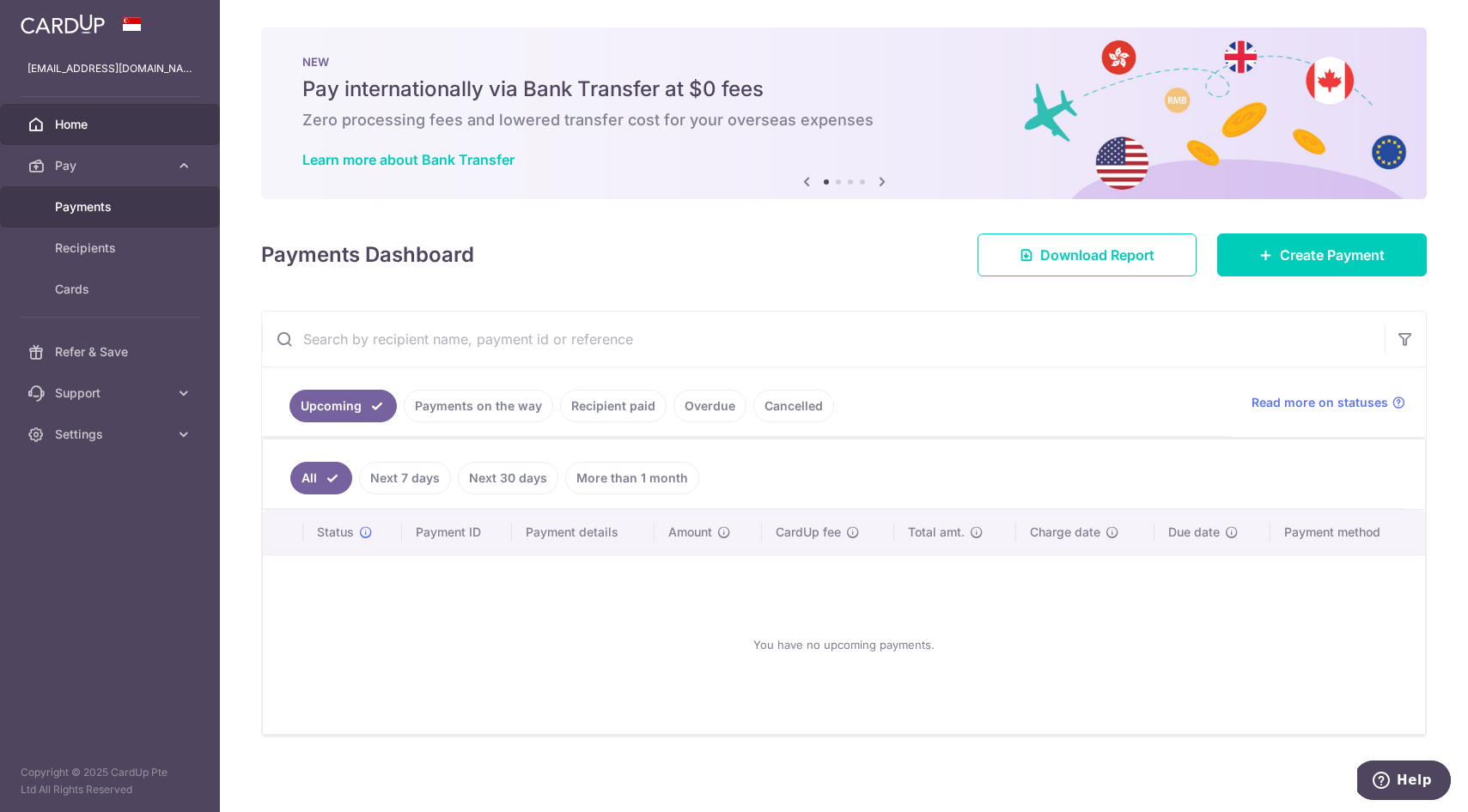
click at [96, 220] on link "Payments" at bounding box center [110, 207] width 220 height 42
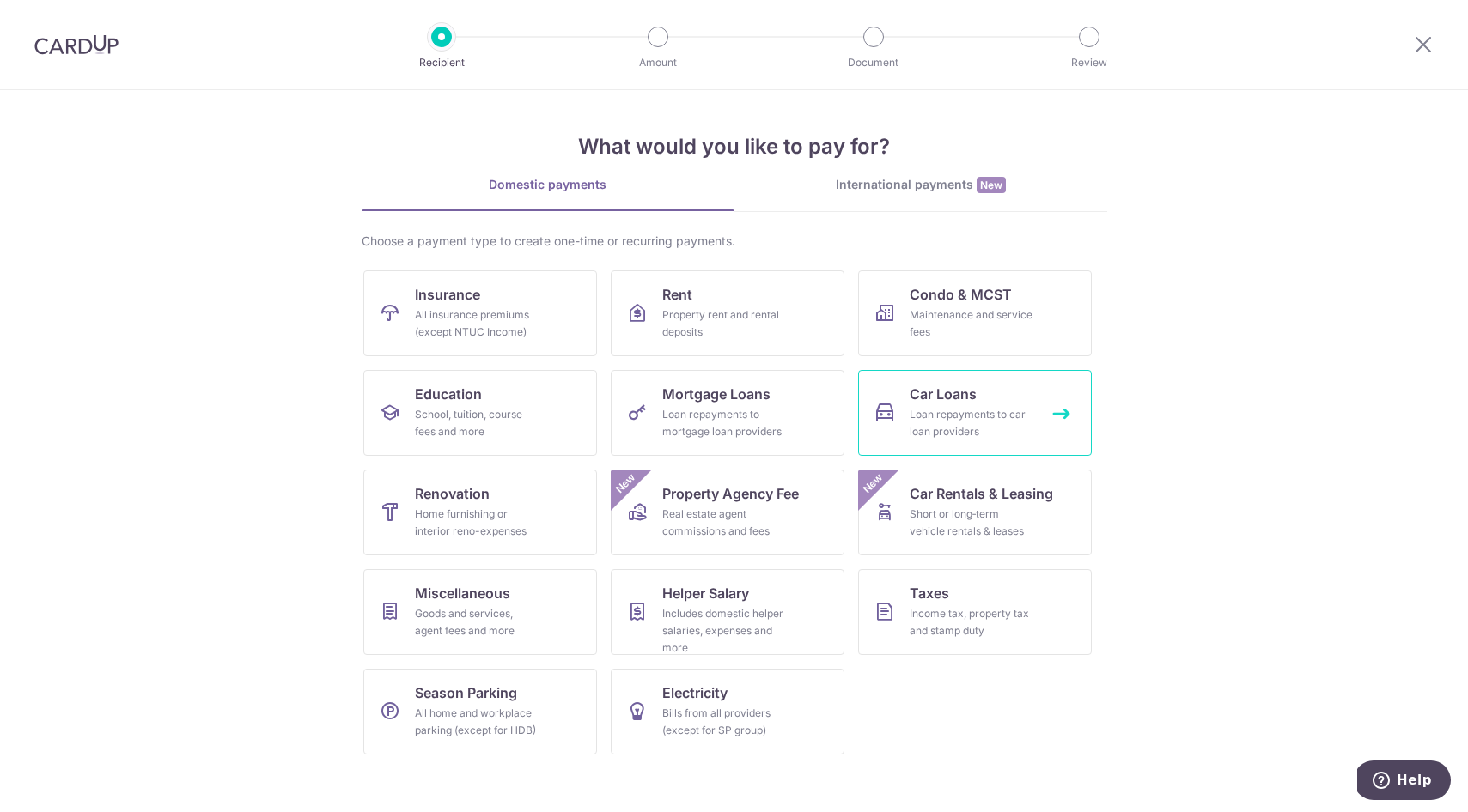
click at [978, 387] on link "Car Loans Loan repayments to car loan providers" at bounding box center [975, 413] width 234 height 86
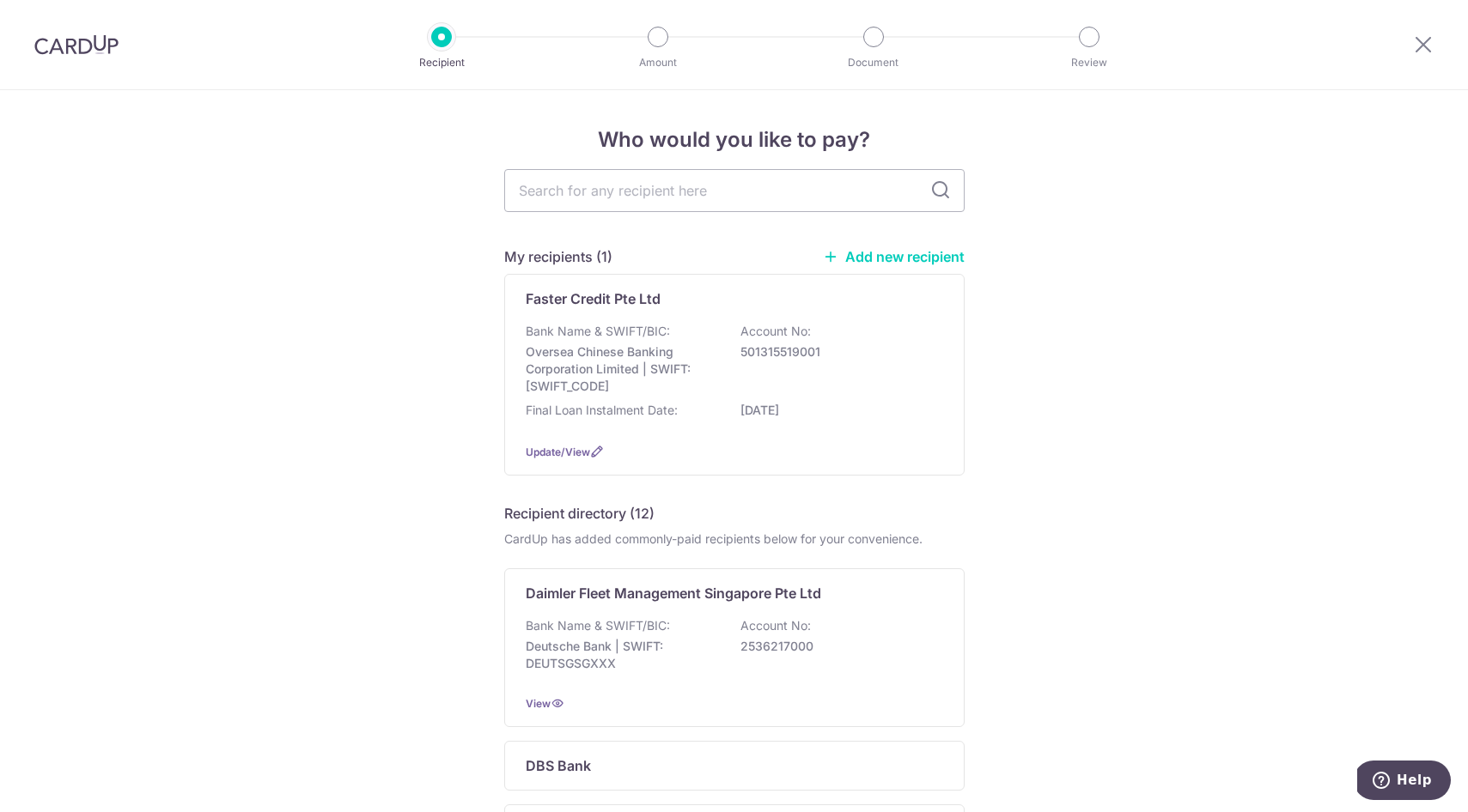
click at [56, 51] on img at bounding box center [76, 44] width 84 height 21
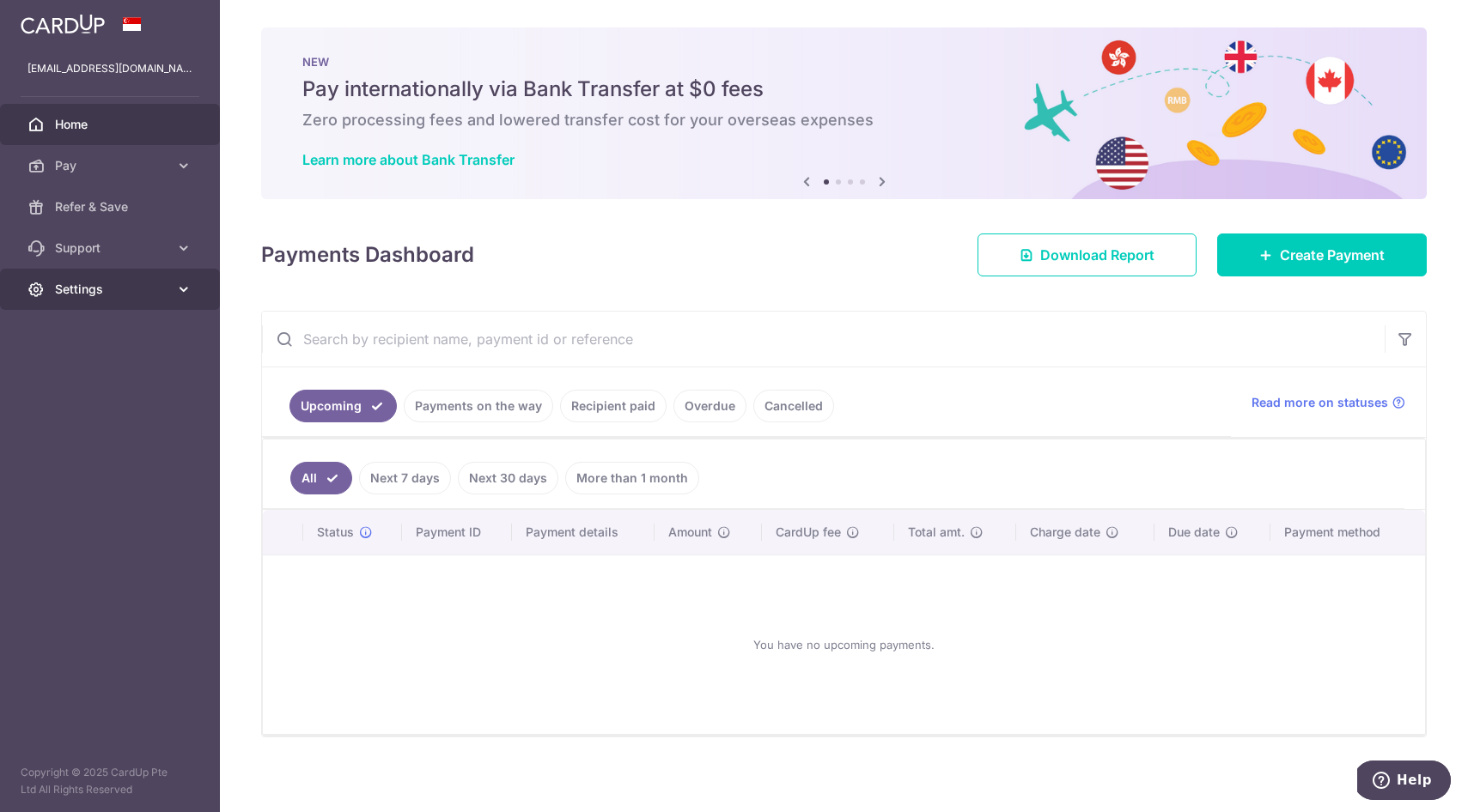
click at [122, 301] on link "Settings" at bounding box center [110, 290] width 220 height 42
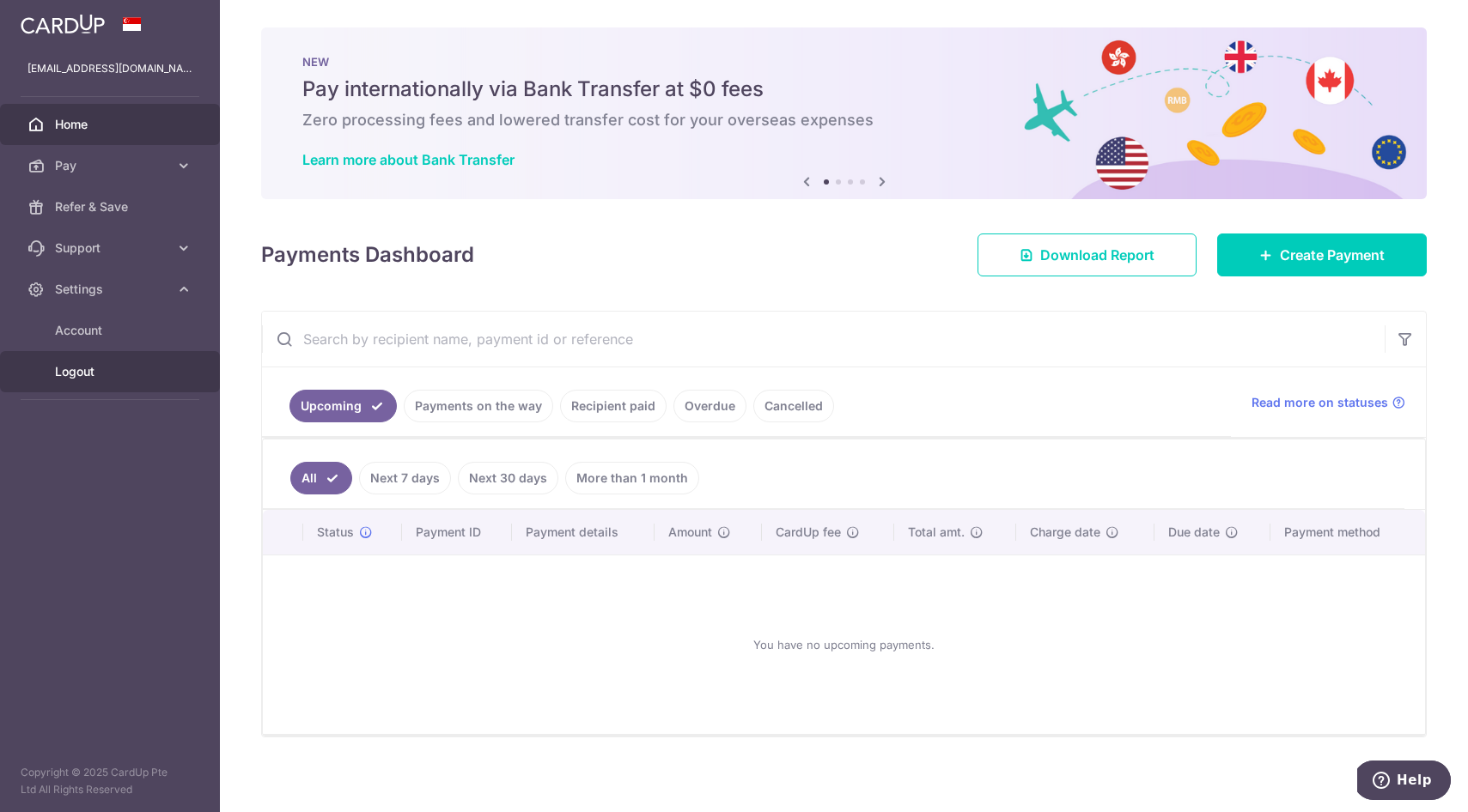
click at [94, 375] on span "Logout" at bounding box center [111, 371] width 113 height 17
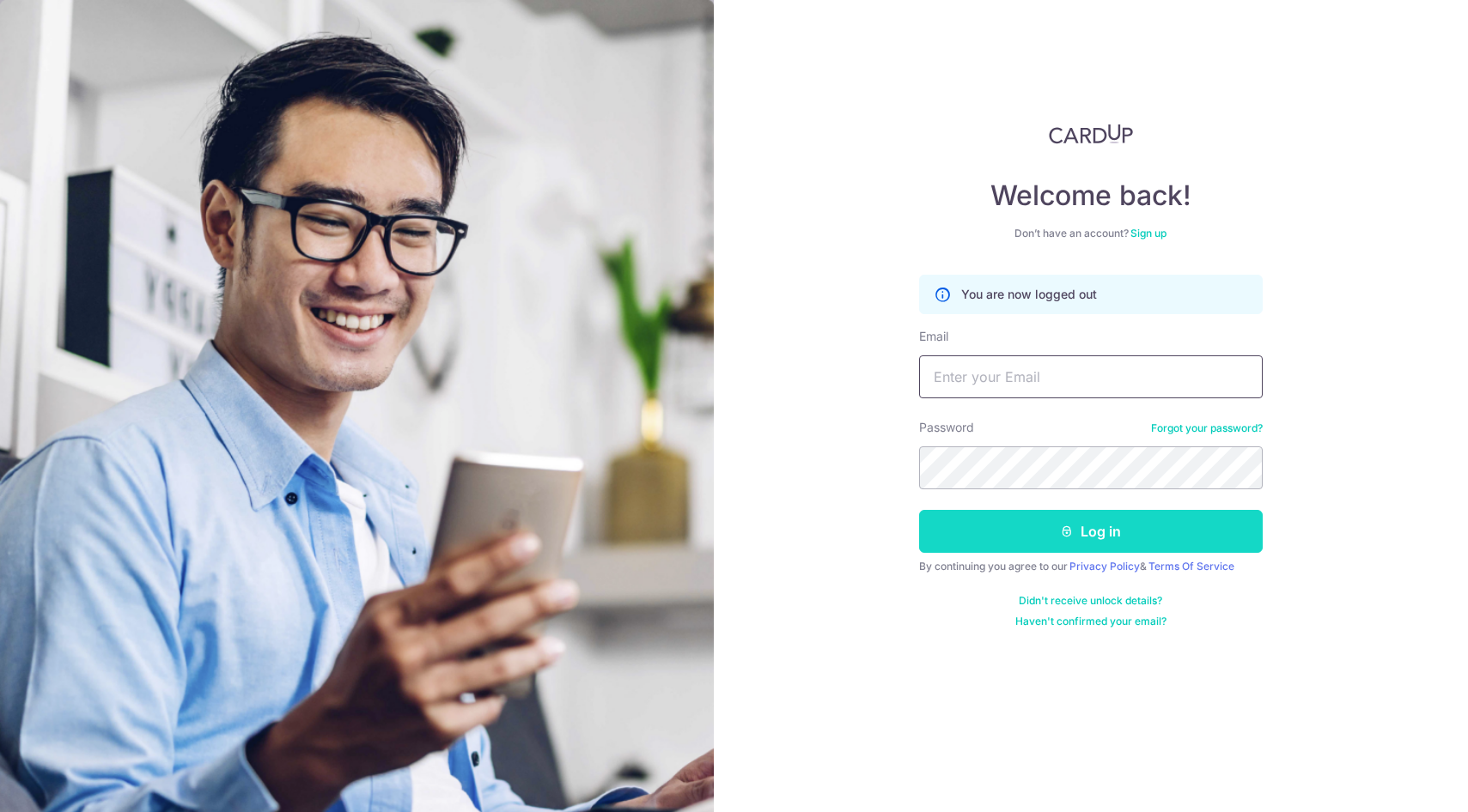
type input "Des.chua57@gmail.com"
click at [991, 524] on button "Log in" at bounding box center [1090, 530] width 343 height 43
